Goal: Information Seeking & Learning: Learn about a topic

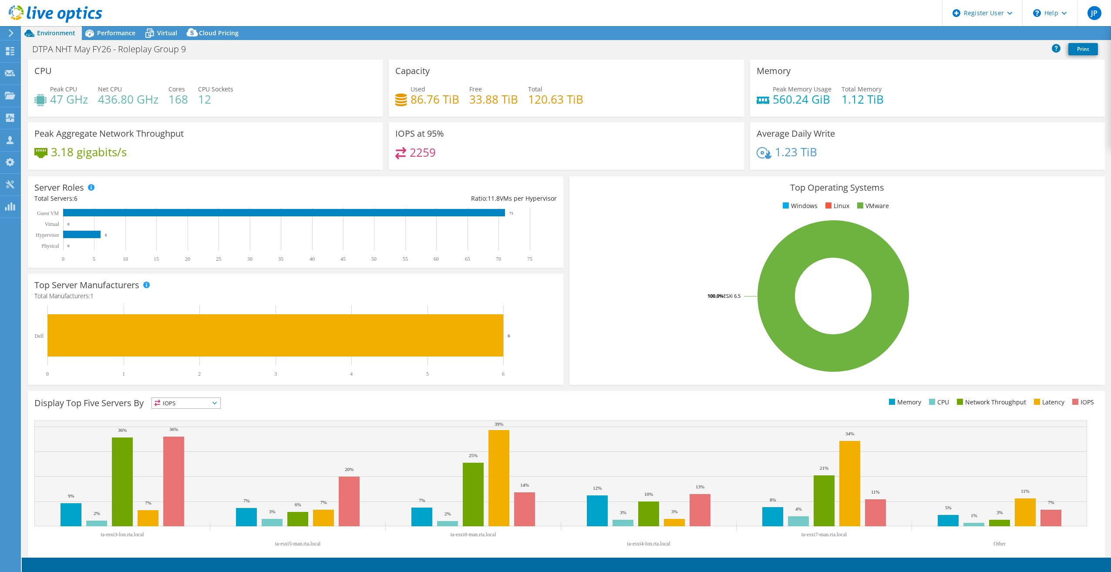
select select "USEast"
select select "EUR"
click at [113, 30] on span "Performance" at bounding box center [116, 33] width 38 height 8
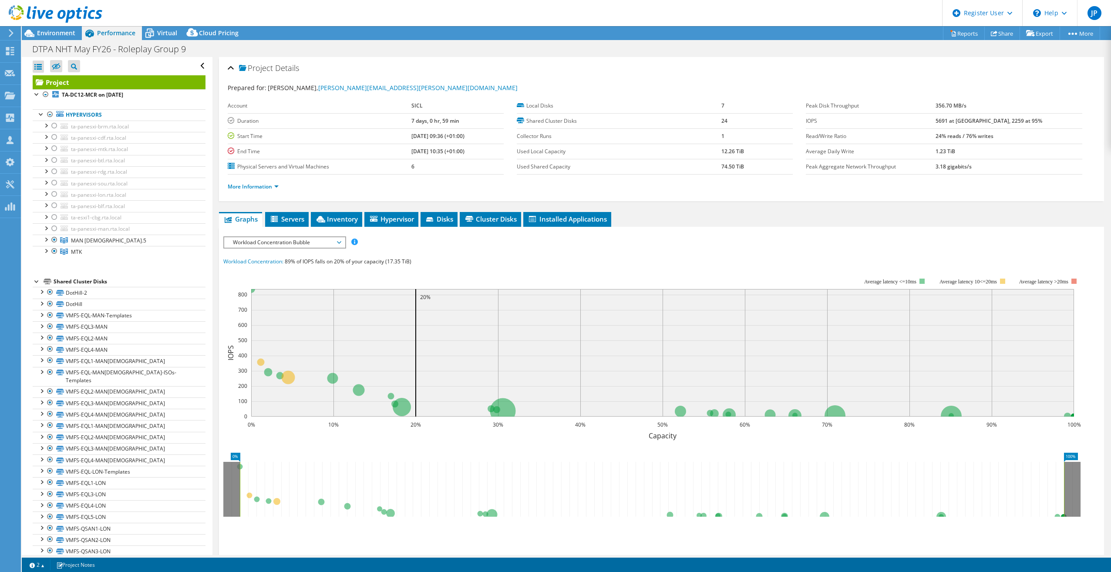
click at [283, 239] on span "Workload Concentration Bubble" at bounding box center [284, 242] width 112 height 10
click at [235, 250] on li "IOPS" at bounding box center [284, 253] width 121 height 10
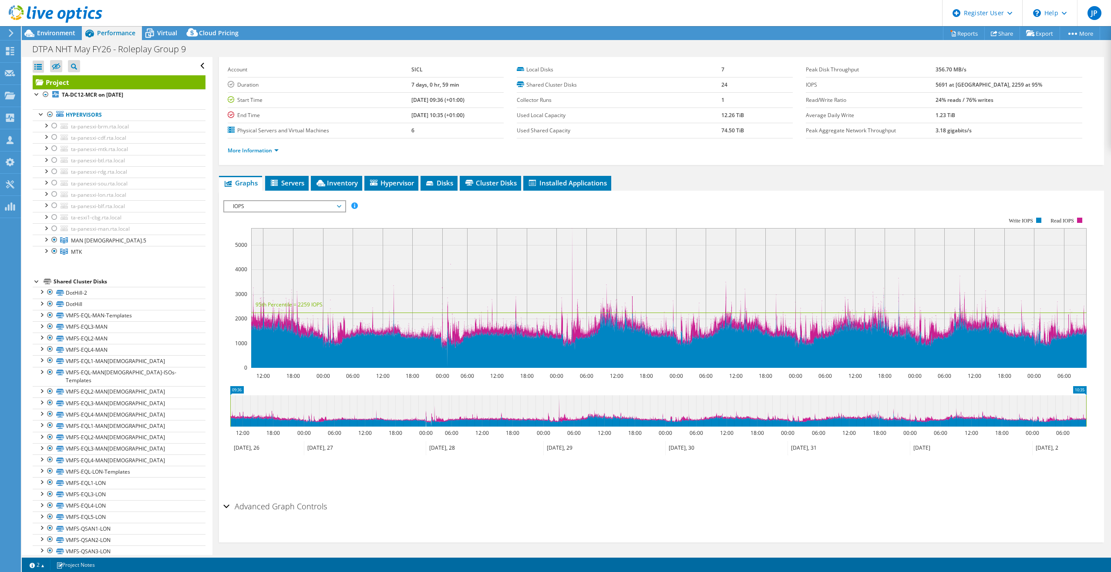
scroll to position [39, 0]
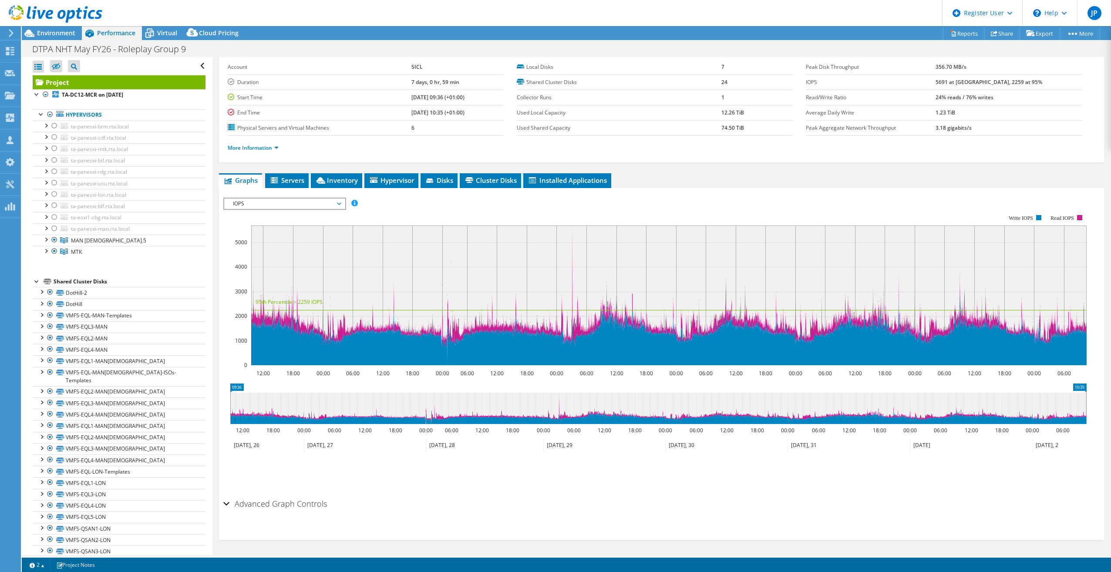
click at [267, 201] on span "IOPS" at bounding box center [284, 203] width 112 height 10
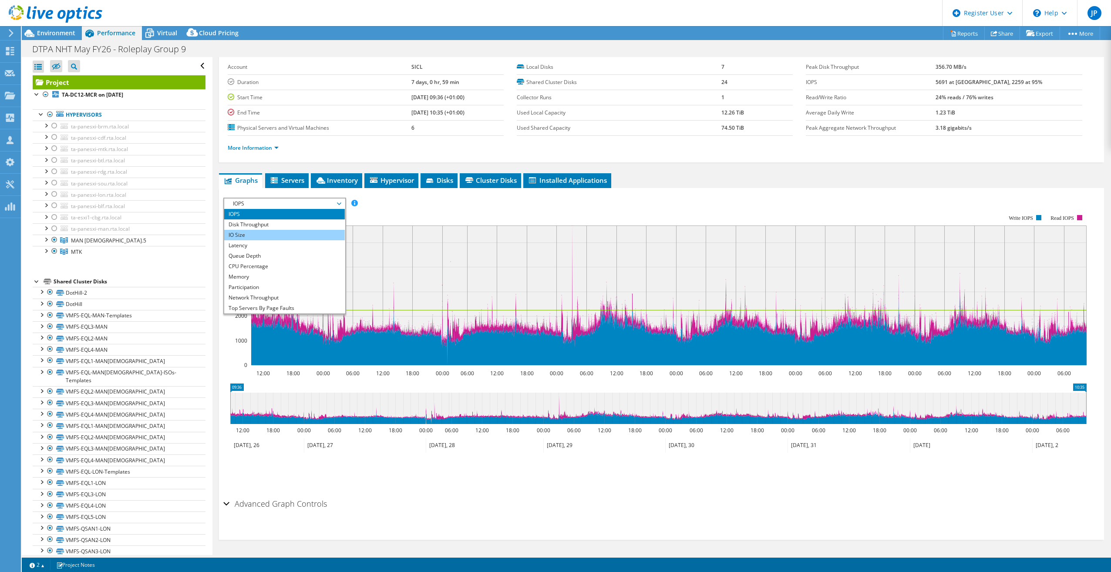
click at [267, 237] on li "IO Size" at bounding box center [284, 235] width 121 height 10
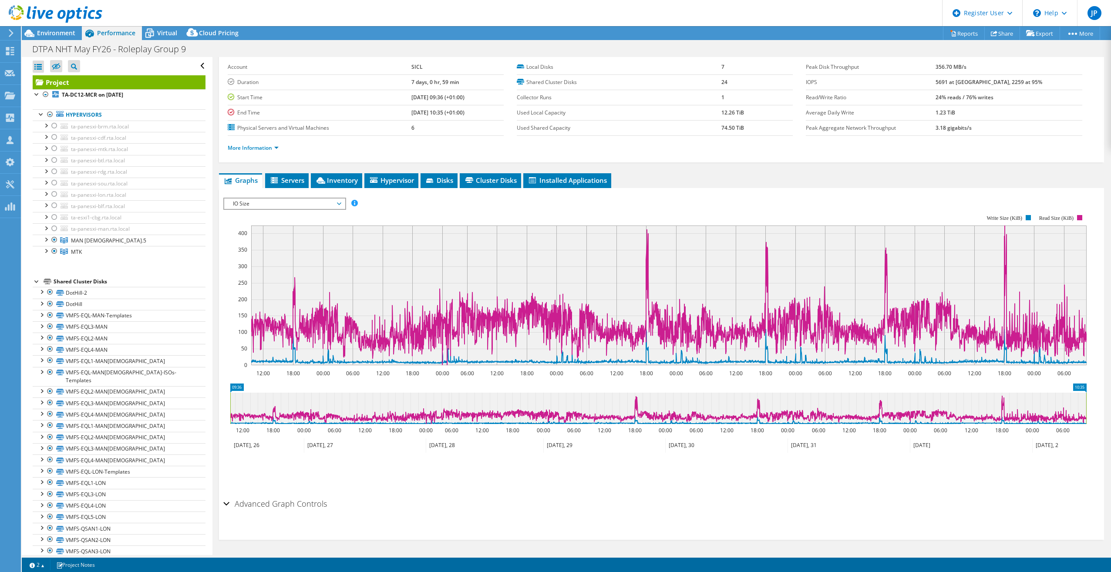
scroll to position [0, 0]
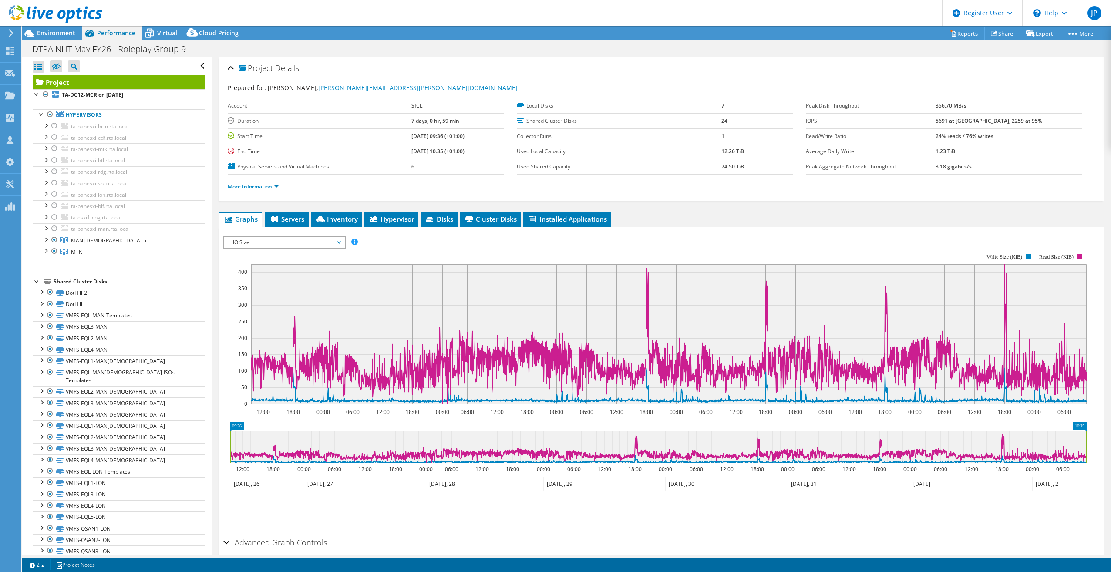
click at [392, 248] on rect at bounding box center [654, 329] width 863 height 174
click at [331, 247] on span "IO Size" at bounding box center [284, 242] width 112 height 10
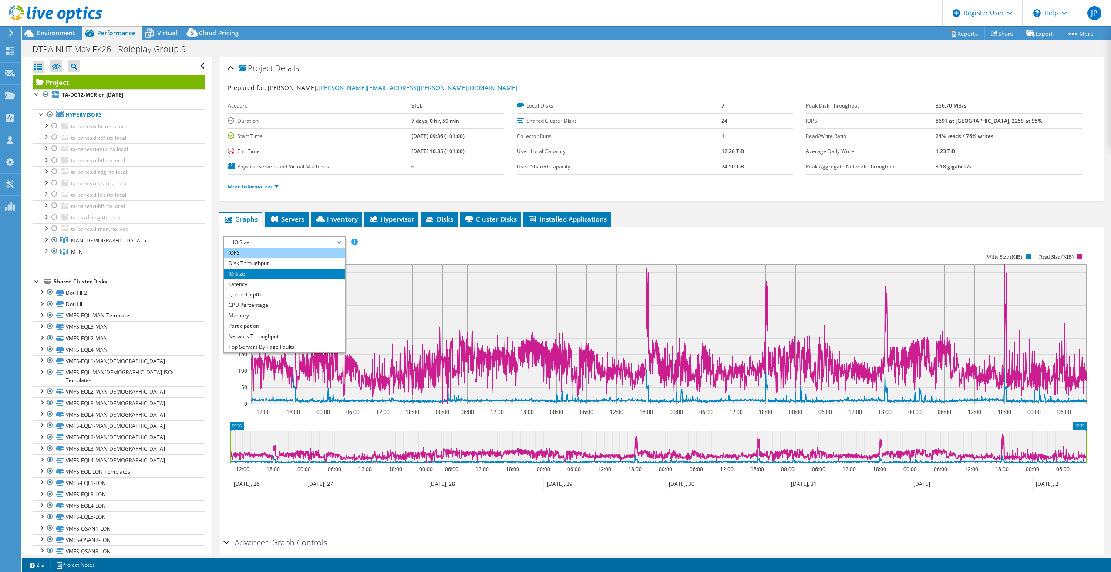
click at [326, 248] on li "IOPS" at bounding box center [284, 253] width 121 height 10
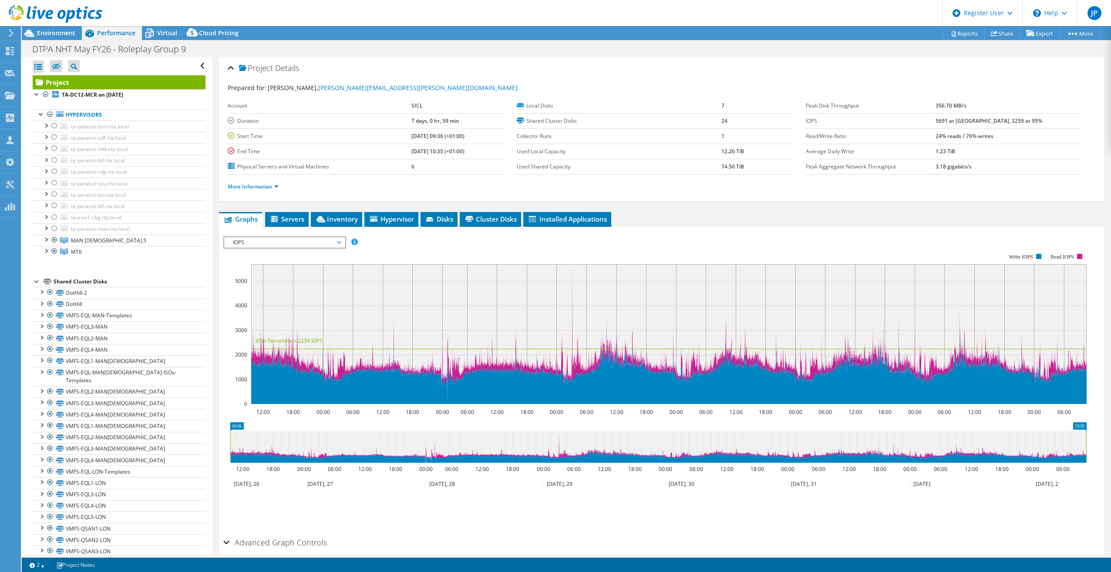
click at [328, 238] on span "IOPS" at bounding box center [284, 242] width 112 height 10
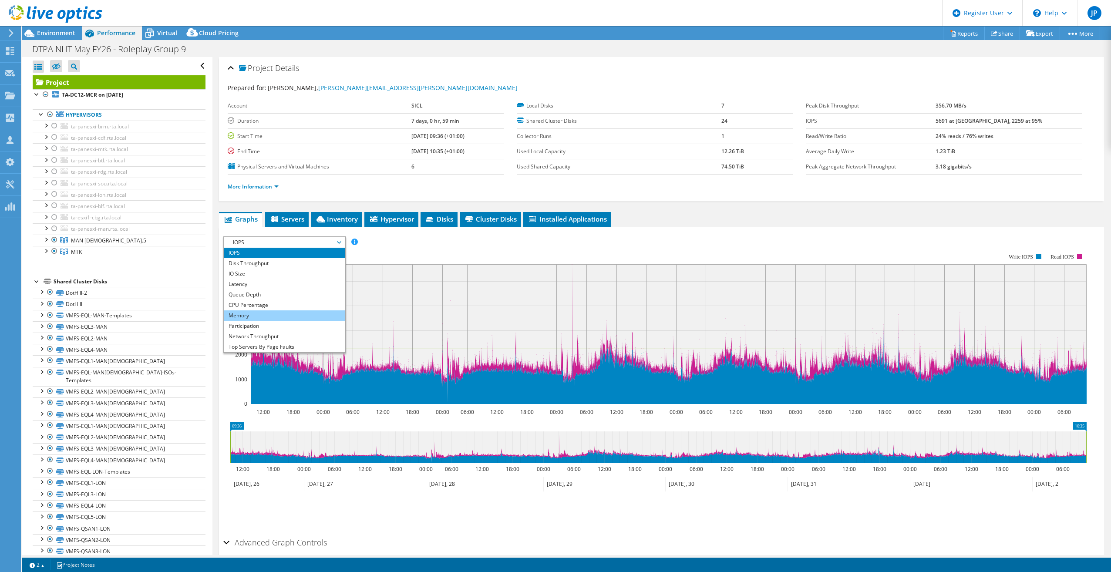
scroll to position [31, 0]
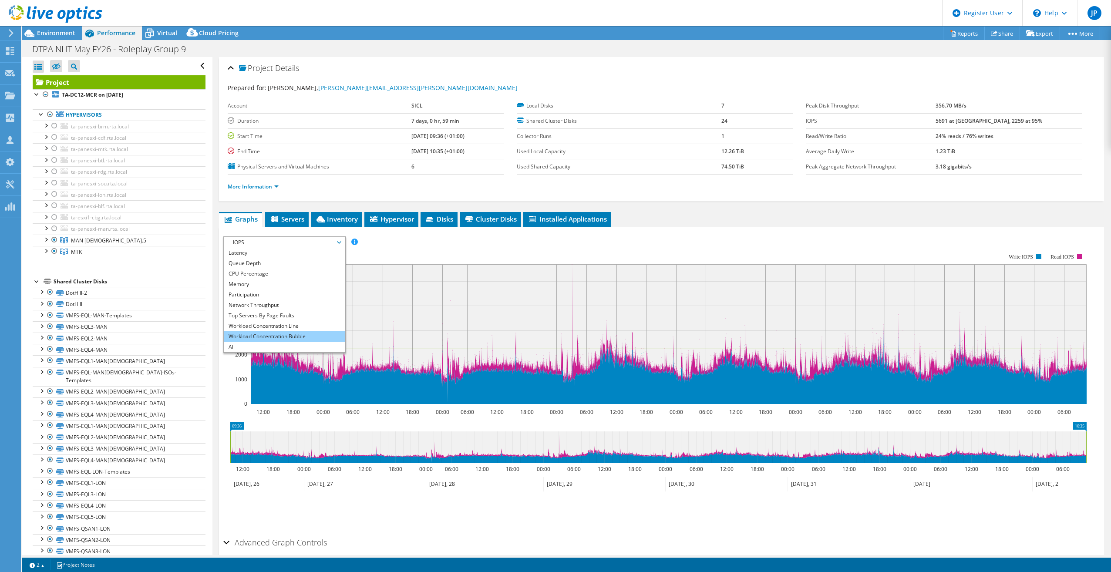
click at [290, 331] on li "Workload Concentration Bubble" at bounding box center [284, 336] width 121 height 10
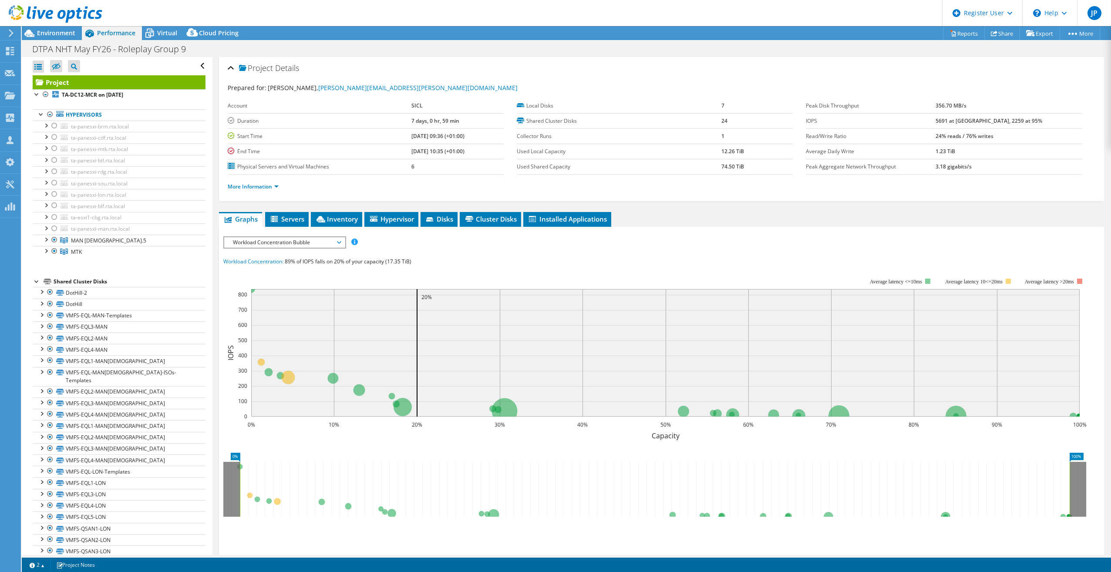
click at [412, 274] on rect at bounding box center [654, 353] width 863 height 174
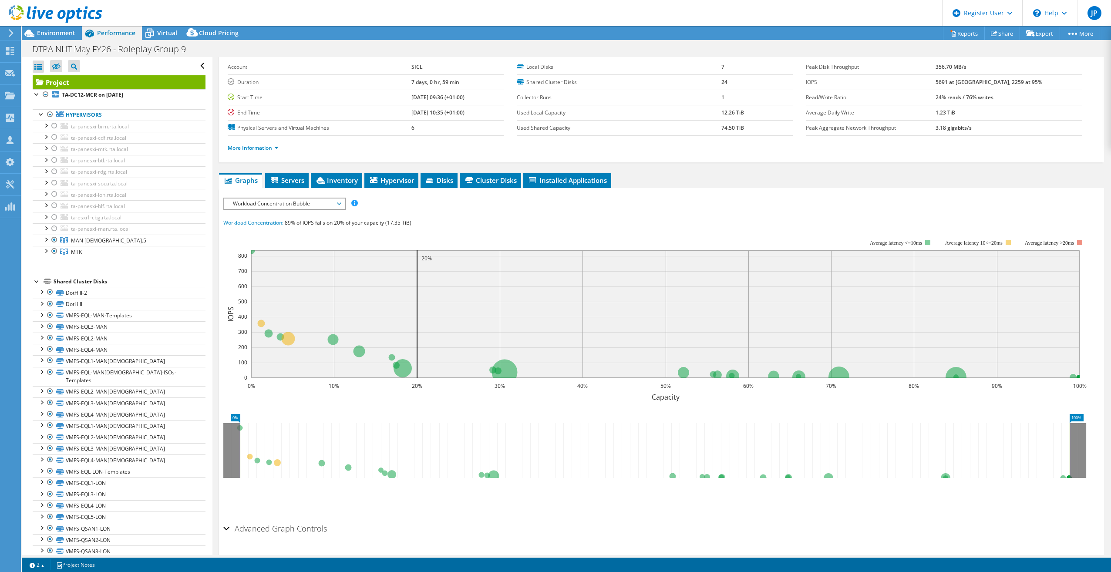
scroll to position [64, 0]
